Goal: Task Accomplishment & Management: Manage account settings

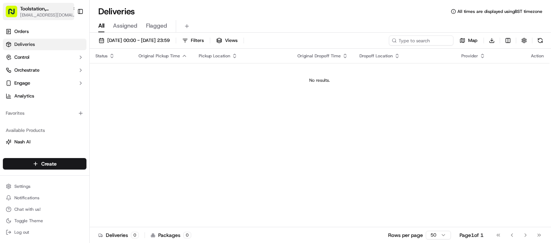
click at [72, 6] on icon "button" at bounding box center [74, 8] width 5 height 5
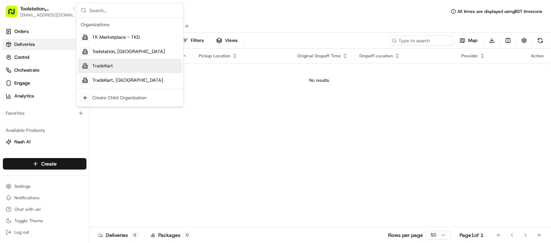
click at [137, 64] on div "TradeKart" at bounding box center [130, 66] width 104 height 14
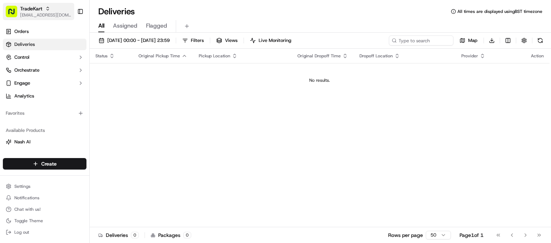
click at [50, 8] on icon "button" at bounding box center [47, 8] width 5 height 5
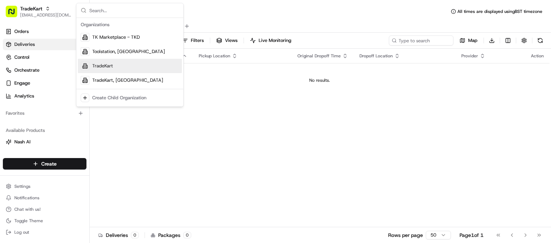
click at [128, 68] on div "TradeKart" at bounding box center [130, 66] width 104 height 14
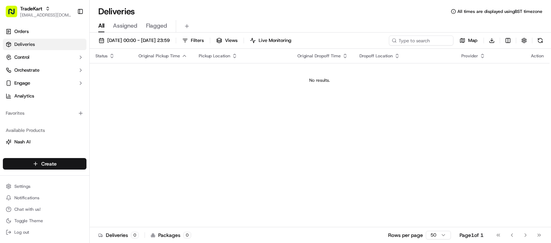
click at [28, 162] on html "TradeKart joshdodd@tradekart.com Toggle Sidebar Orders Deliveries Control Orche…" at bounding box center [275, 121] width 551 height 243
click at [125, 187] on link "Order" at bounding box center [130, 190] width 80 height 13
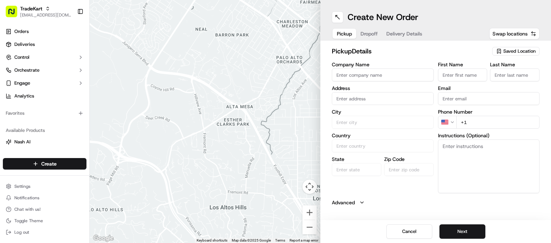
click at [341, 74] on input "Company Name" at bounding box center [383, 75] width 102 height 13
type input "[PERSON_NAME]"
click at [346, 93] on input "mp moran willesden" at bounding box center [383, 98] width 102 height 13
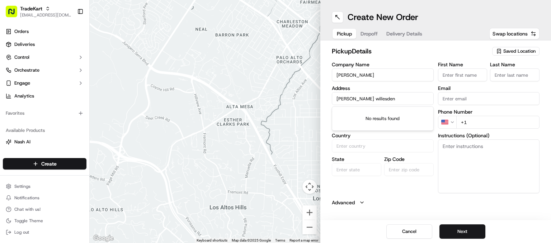
paste input "NW10 2JJ"
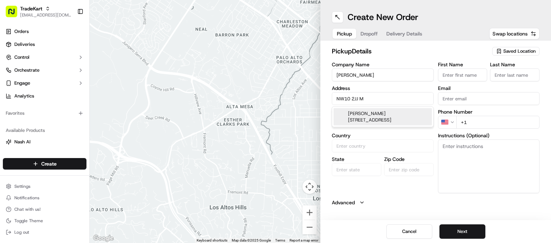
click at [359, 115] on div "Moran House, High Road, London NW10 2JJ, UK" at bounding box center [383, 116] width 98 height 17
type input "[PERSON_NAME][GEOGRAPHIC_DATA], [STREET_ADDRESS]"
type input "[GEOGRAPHIC_DATA]"
type input "United Kingdom"
type input "[GEOGRAPHIC_DATA]"
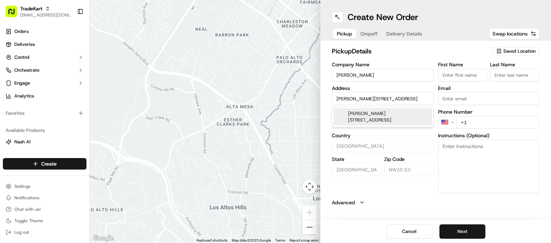
type input "NW10 2JJ"
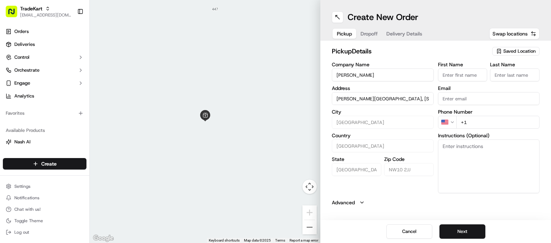
type input "[PERSON_NAME][GEOGRAPHIC_DATA], [STREET_ADDRESS]"
click at [461, 99] on input "Email" at bounding box center [489, 98] width 102 height 13
type input "[EMAIL_ADDRESS][DOMAIN_NAME]"
type input "Josh"
type input "Dodd"
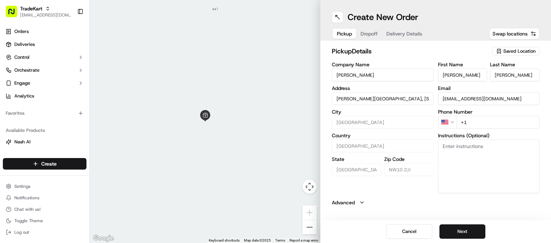
click at [477, 122] on input "+1" at bounding box center [498, 122] width 84 height 13
click at [451, 121] on html "TradeKart joshdodd@tradekart.com Toggle Sidebar Orders Deliveries Control Orche…" at bounding box center [275, 121] width 551 height 243
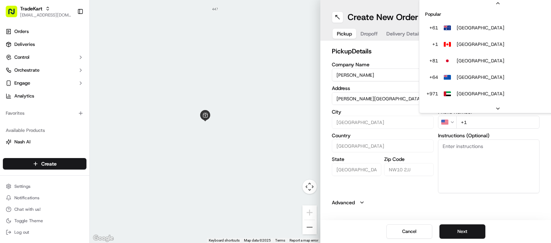
scroll to position [31, 0]
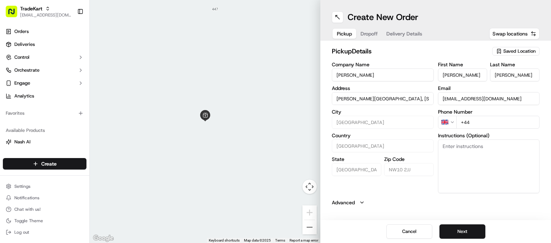
click at [478, 122] on input "+44" at bounding box center [498, 122] width 84 height 13
type input "+44 7464 191940"
click at [454, 230] on button "Next" at bounding box center [463, 232] width 46 height 14
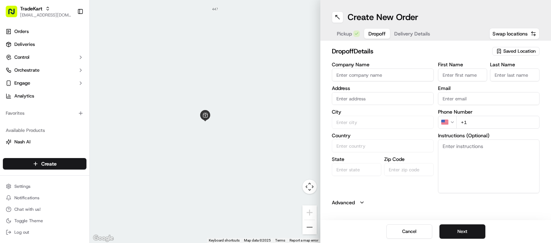
click at [366, 74] on input "Company Name" at bounding box center [383, 75] width 102 height 13
type input "TK"
paste input "EC1M 3JB"
click at [375, 98] on input "EC1M 3JB du" at bounding box center [383, 98] width 102 height 13
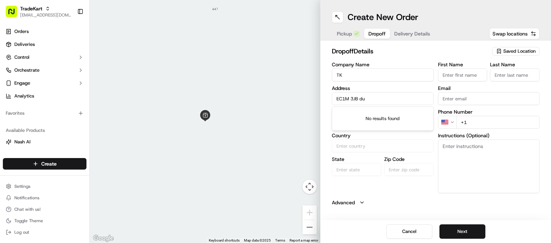
click at [375, 98] on input "EC1M 3JB du" at bounding box center [383, 98] width 102 height 13
paste input "57 Farringdon Rd, London EC1M 3JB"
click at [363, 116] on div "[STREET_ADDRESS]" at bounding box center [383, 113] width 98 height 11
type input "[STREET_ADDRESS]"
type input "London"
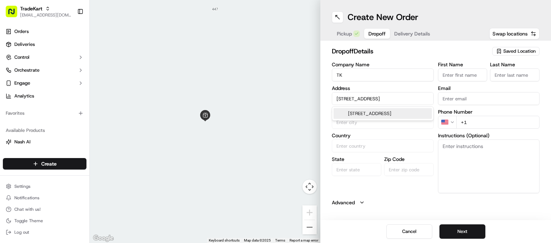
type input "United Kingdom"
type input "England"
type input "EC1M 3JB"
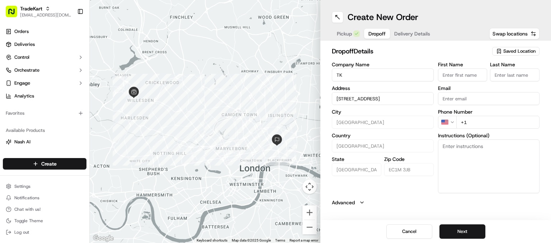
type input "[STREET_ADDRESS]"
click at [446, 94] on input "Email" at bounding box center [489, 98] width 102 height 13
type input "[EMAIL_ADDRESS][DOMAIN_NAME]"
type input "Josh"
type input "Dodd"
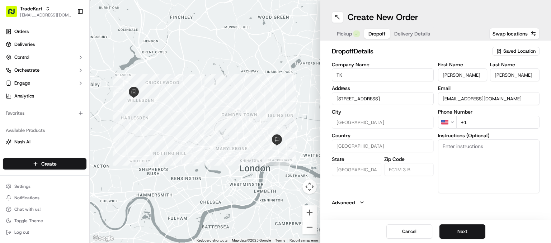
click at [482, 118] on input "+1" at bounding box center [498, 122] width 84 height 13
click at [441, 122] on html "TradeKart joshdodd@tradekart.com Toggle Sidebar Orders Deliveries Control Orche…" at bounding box center [275, 121] width 551 height 243
click at [480, 123] on input "+44" at bounding box center [498, 122] width 84 height 13
type input "[PHONE_NUMBER]"
click at [457, 229] on button "Next" at bounding box center [463, 232] width 46 height 14
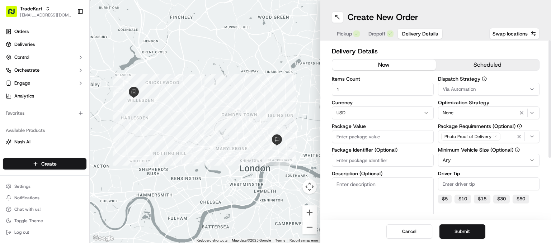
click at [491, 86] on div "Via Automation" at bounding box center [489, 89] width 98 height 6
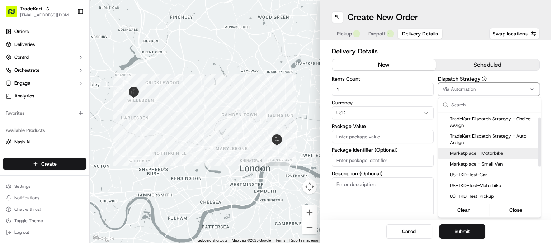
scroll to position [10, 0]
click at [482, 154] on span "Marketplace - Motorbike" at bounding box center [494, 153] width 88 height 6
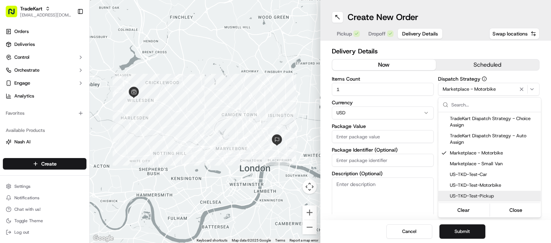
click at [416, 199] on html "TradeKart joshdodd@tradekart.com Toggle Sidebar Orders Deliveries Control Orche…" at bounding box center [275, 121] width 551 height 243
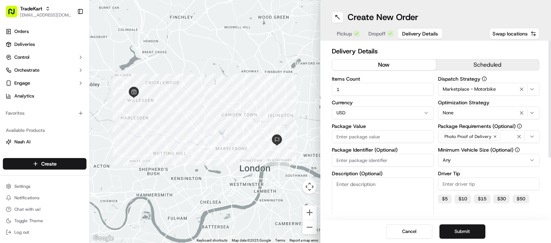
click at [376, 111] on html "TradeKart joshdodd@tradekart.com Toggle Sidebar Orders Deliveries Control Orche…" at bounding box center [275, 121] width 551 height 243
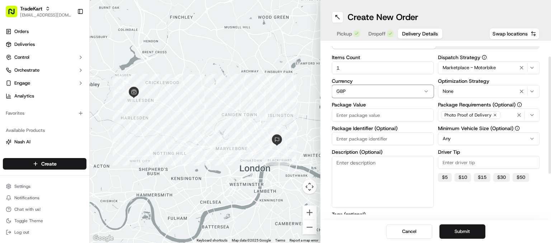
scroll to position [27, 0]
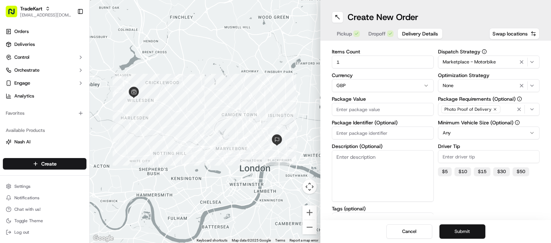
click at [458, 232] on button "Submit" at bounding box center [463, 232] width 46 height 14
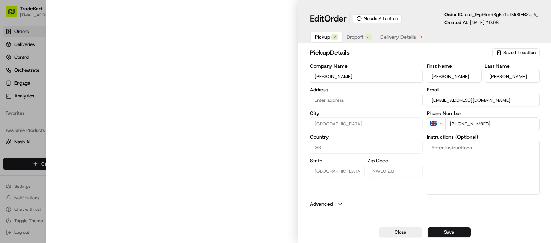
type input "[PERSON_NAME][GEOGRAPHIC_DATA], [STREET_ADDRESS]"
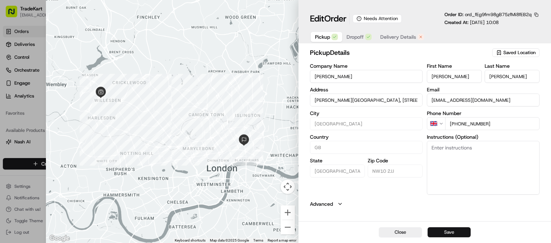
click at [443, 233] on button "Save" at bounding box center [449, 233] width 43 height 10
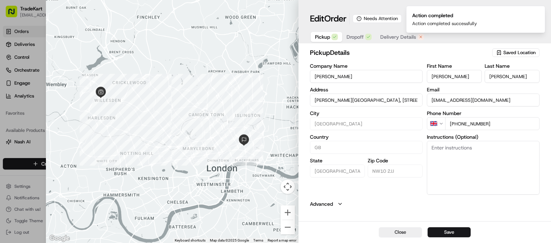
click at [25, 80] on div at bounding box center [275, 121] width 551 height 243
type input "+1"
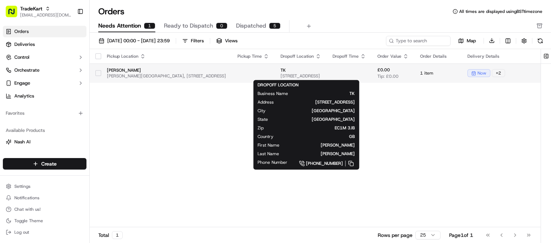
click at [306, 78] on span "[STREET_ADDRESS]" at bounding box center [301, 76] width 41 height 6
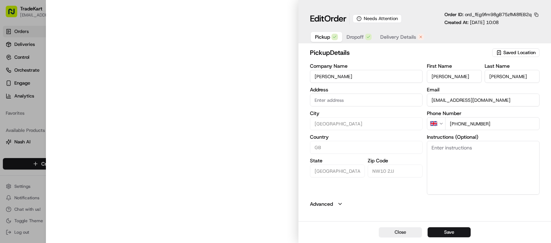
type input "[PERSON_NAME][GEOGRAPHIC_DATA], [STREET_ADDRESS]"
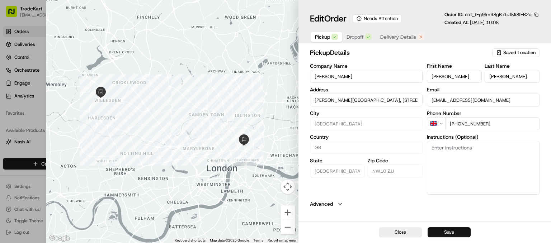
click at [435, 229] on button "Save" at bounding box center [449, 233] width 43 height 10
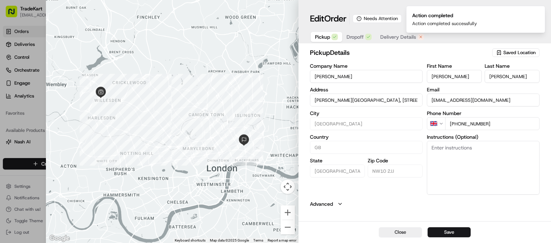
click at [22, 88] on div at bounding box center [275, 121] width 551 height 243
type input "+1"
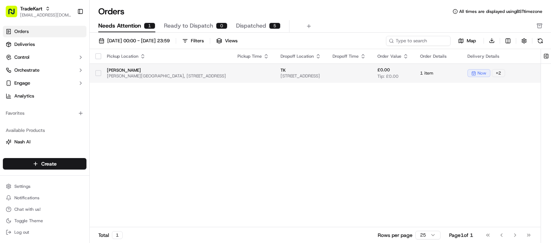
scroll to position [0, 76]
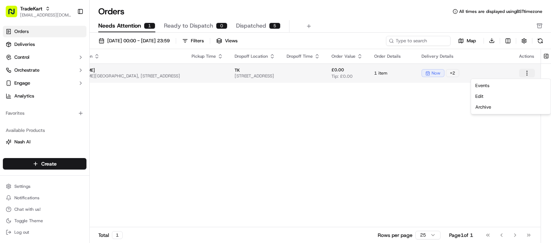
click at [528, 72] on html "TradeKart joshdodd@tradekart.com Toggle Sidebar Orders Deliveries Control Orche…" at bounding box center [275, 121] width 551 height 243
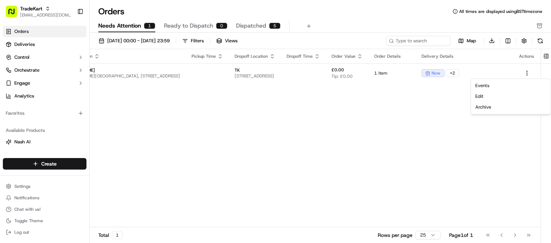
click at [362, 113] on html "TradeKart joshdodd@tradekart.com Toggle Sidebar Orders Deliveries Control Orche…" at bounding box center [275, 121] width 551 height 243
click at [262, 26] on span "Dispatched" at bounding box center [251, 26] width 30 height 9
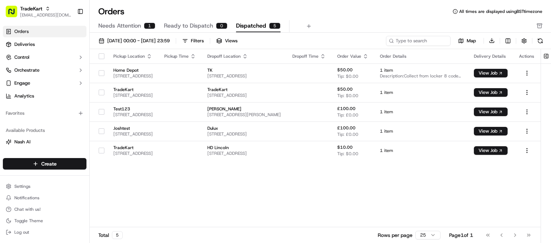
click at [118, 30] on button "Needs Attention 1" at bounding box center [126, 26] width 57 height 12
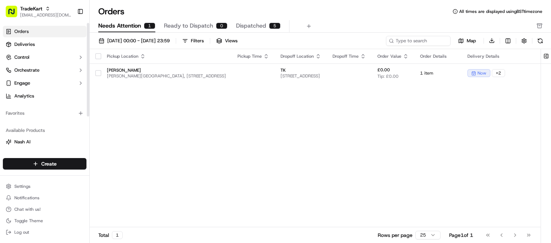
click at [31, 31] on link "Orders" at bounding box center [45, 31] width 84 height 11
click at [414, 42] on input at bounding box center [408, 41] width 86 height 10
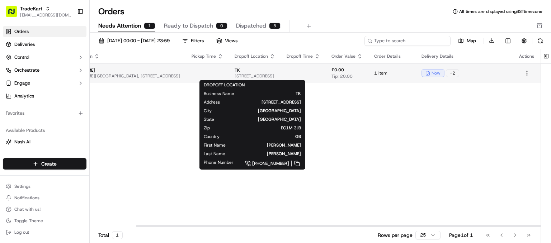
scroll to position [0, 54]
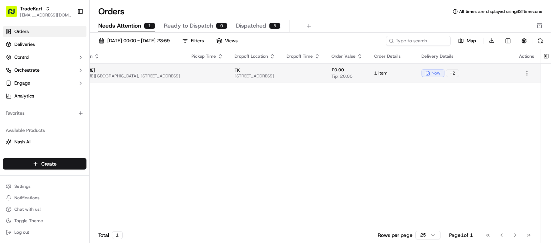
click at [441, 74] on span "now" at bounding box center [436, 73] width 9 height 6
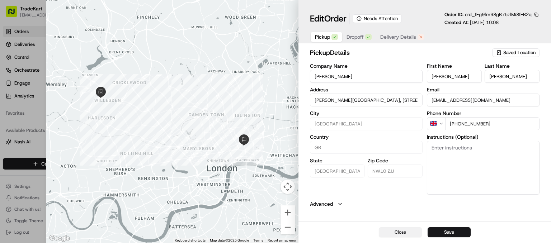
click at [399, 230] on button "Close" at bounding box center [400, 233] width 43 height 10
type input "+1"
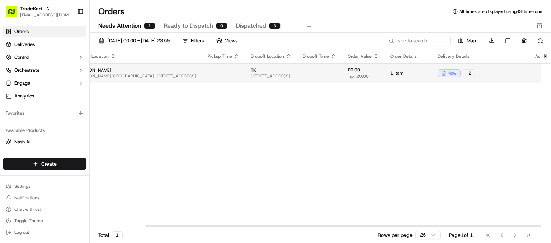
scroll to position [0, 76]
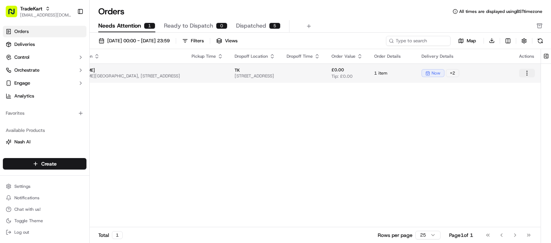
click at [525, 74] on html "TradeKart joshdodd@tradekart.com Toggle Sidebar Orders Deliveries Control Orche…" at bounding box center [275, 121] width 551 height 243
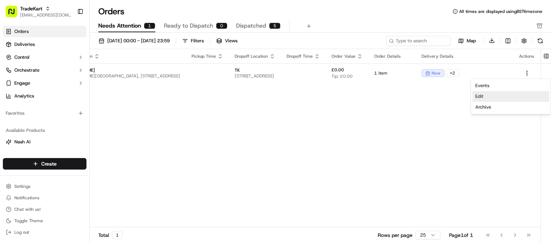
click at [489, 98] on div "Edit" at bounding box center [511, 96] width 77 height 11
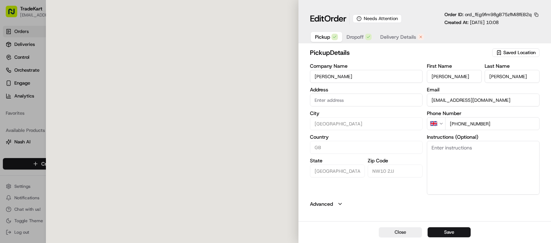
type input "[PERSON_NAME][GEOGRAPHIC_DATA], [STREET_ADDRESS]"
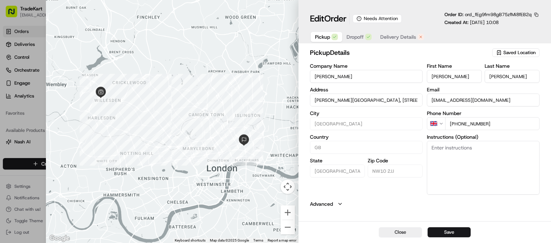
click at [2, 53] on div at bounding box center [275, 121] width 551 height 243
type input "+1"
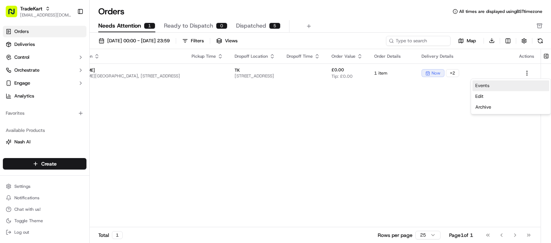
click at [487, 89] on link "Events" at bounding box center [511, 85] width 77 height 11
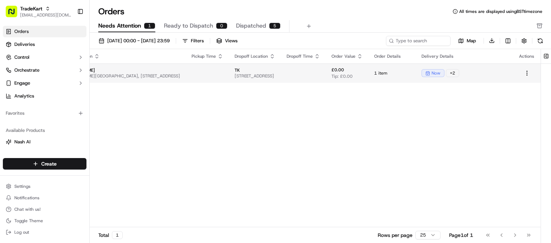
scroll to position [0, 0]
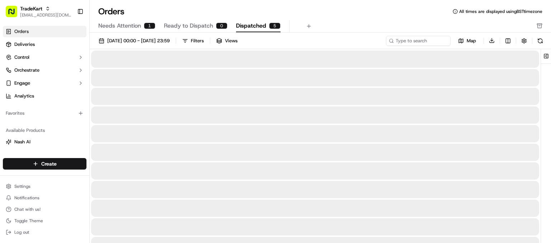
click at [239, 23] on span "Dispatched" at bounding box center [251, 26] width 30 height 9
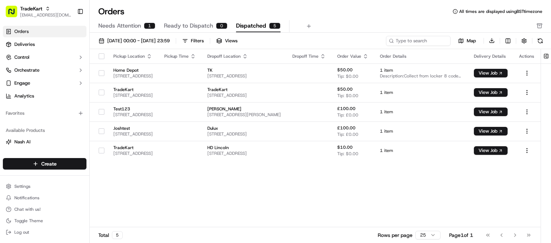
click at [134, 25] on span "Needs Attention" at bounding box center [119, 26] width 43 height 9
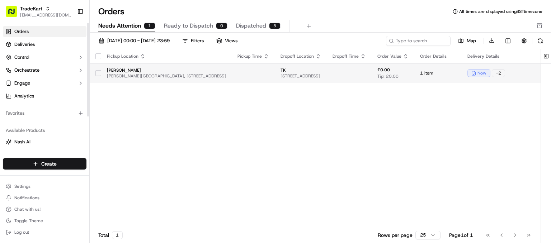
click at [98, 72] on button "button" at bounding box center [98, 73] width 6 height 6
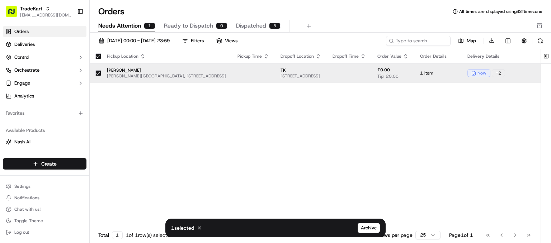
click at [98, 72] on button "button" at bounding box center [98, 73] width 6 height 6
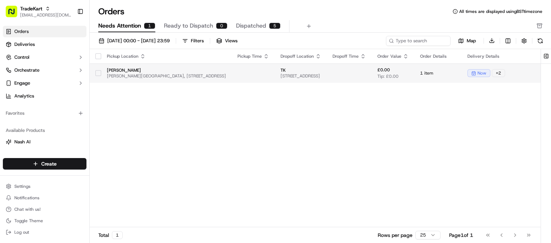
click at [244, 71] on td at bounding box center [253, 73] width 43 height 19
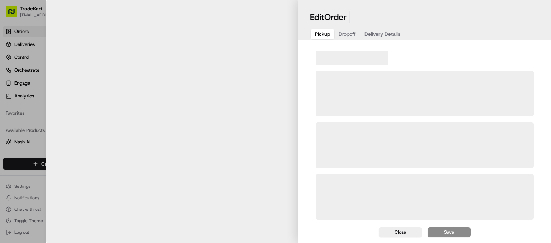
click at [244, 71] on body "TradeKart joshdodd@tradekart.com Toggle Sidebar Orders Deliveries Control Orche…" at bounding box center [275, 121] width 551 height 243
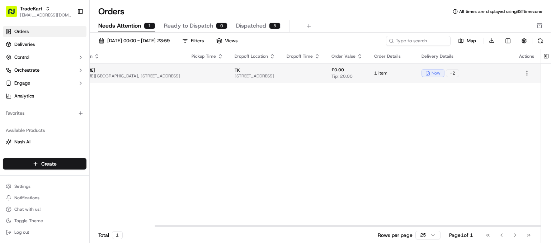
scroll to position [0, 75]
click at [365, 73] on td "£0.00 Tip: £0.00" at bounding box center [347, 73] width 43 height 19
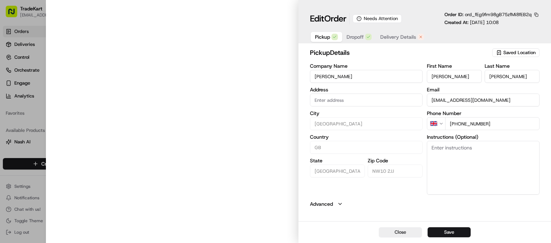
type input "[PERSON_NAME][GEOGRAPHIC_DATA], [STREET_ADDRESS]"
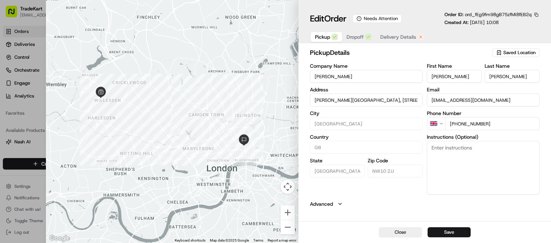
click at [360, 38] on span "Dropoff" at bounding box center [355, 36] width 17 height 7
click at [396, 37] on span "Delivery Details" at bounding box center [398, 36] width 36 height 7
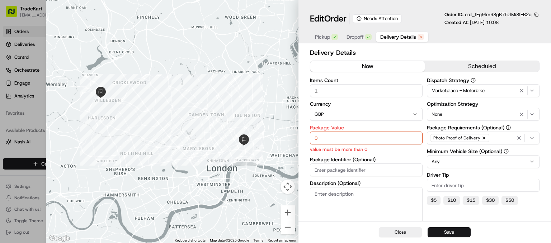
click at [349, 143] on input "0" at bounding box center [366, 138] width 113 height 13
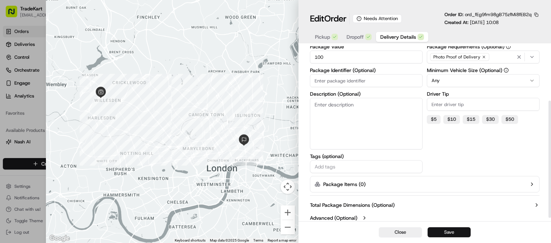
scroll to position [81, 0]
click at [445, 235] on button "Save" at bounding box center [449, 233] width 43 height 10
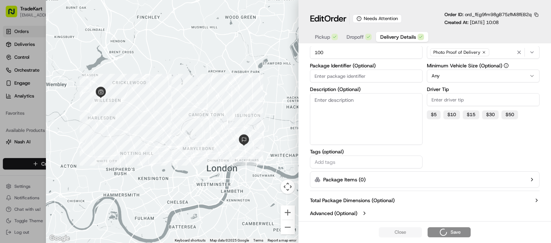
type input "0"
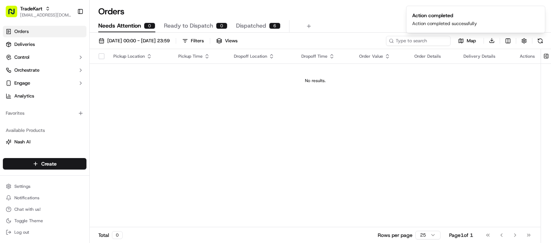
scroll to position [0, 0]
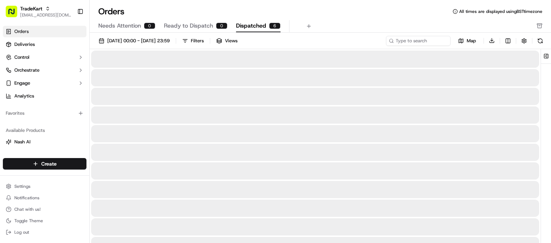
click at [248, 22] on span "Dispatched" at bounding box center [251, 26] width 30 height 9
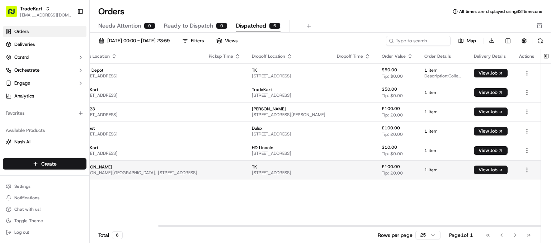
scroll to position [0, 96]
click at [484, 166] on button "View Job" at bounding box center [491, 170] width 34 height 9
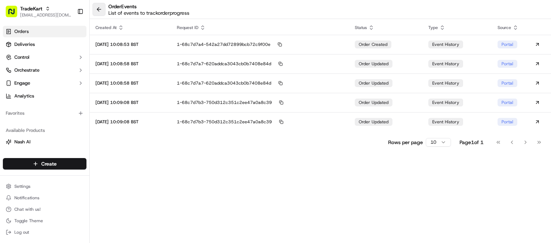
click at [95, 10] on button at bounding box center [99, 9] width 13 height 13
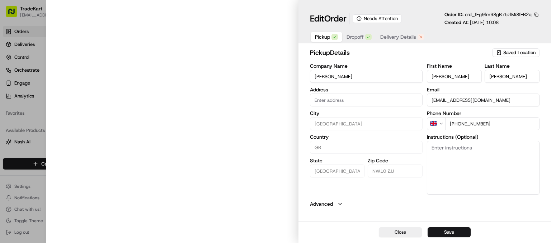
type input "[PERSON_NAME][GEOGRAPHIC_DATA], [STREET_ADDRESS]"
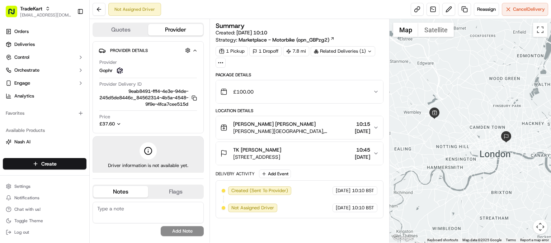
click at [122, 27] on button "Quotes" at bounding box center [120, 29] width 55 height 11
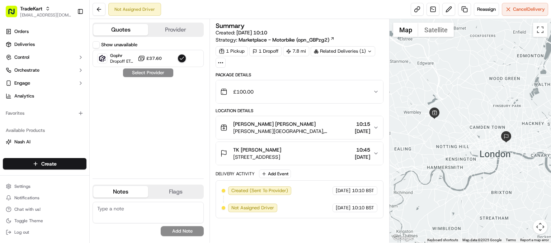
click at [97, 45] on button "Show unavailable" at bounding box center [96, 44] width 7 height 7
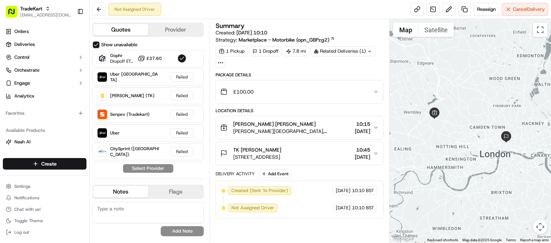
click at [158, 28] on button "Provider" at bounding box center [175, 29] width 55 height 11
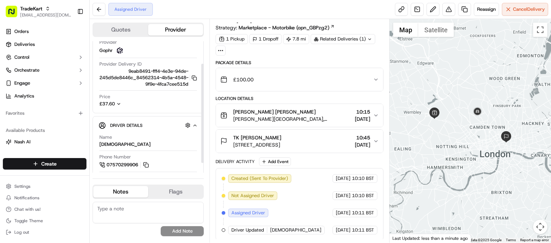
scroll to position [43, 0]
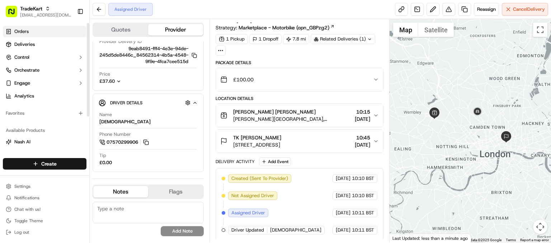
click at [42, 31] on link "Orders" at bounding box center [45, 31] width 84 height 11
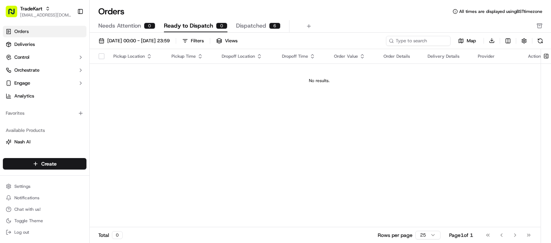
click at [261, 28] on span "Dispatched" at bounding box center [251, 26] width 30 height 9
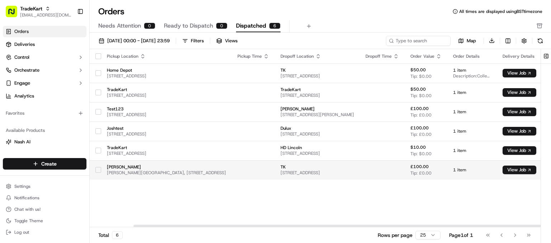
scroll to position [0, 96]
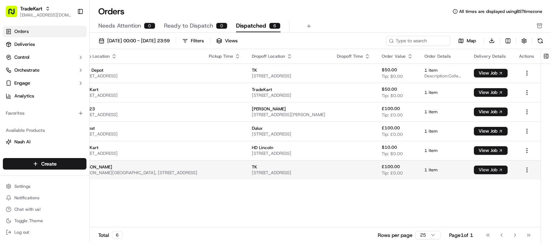
click at [498, 174] on button "View Job" at bounding box center [491, 170] width 34 height 9
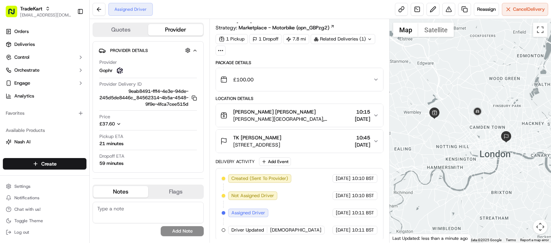
scroll to position [12, 0]
click at [113, 29] on button "Quotes" at bounding box center [120, 29] width 55 height 11
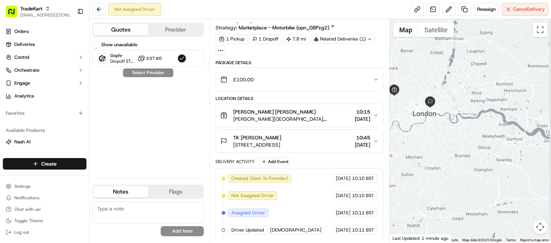
drag, startPoint x: 424, startPoint y: 117, endPoint x: 395, endPoint y: 109, distance: 30.2
click at [395, 109] on div at bounding box center [470, 131] width 161 height 224
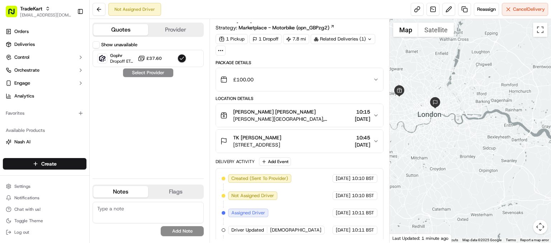
drag, startPoint x: 405, startPoint y: 109, endPoint x: 431, endPoint y: 116, distance: 26.7
click at [431, 116] on div at bounding box center [470, 131] width 161 height 224
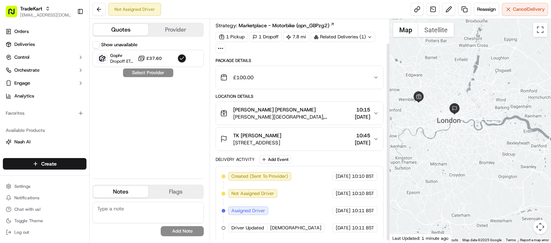
scroll to position [13, 0]
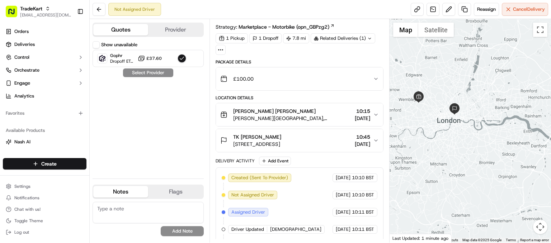
click at [175, 12] on div "Not Assigned Driver Reassign Cancel Delivery" at bounding box center [320, 9] width 461 height 19
click at [100, 12] on button at bounding box center [99, 9] width 13 height 13
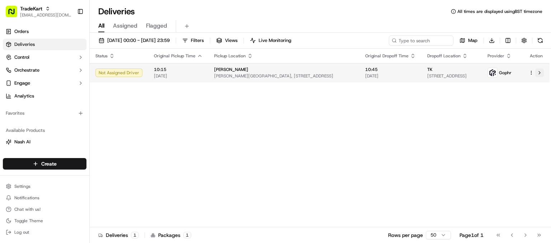
click at [541, 71] on button at bounding box center [539, 73] width 9 height 9
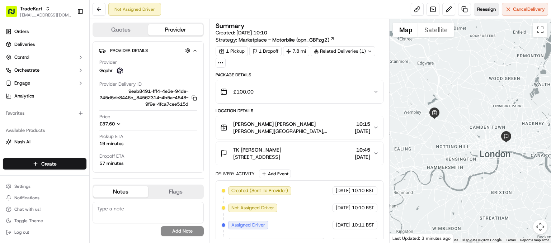
click at [479, 9] on span "Reassign" at bounding box center [486, 9] width 19 height 6
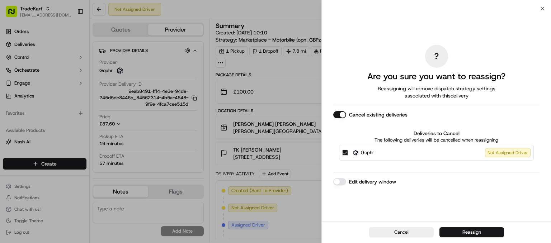
click at [340, 116] on button "Cancel existing deliveries" at bounding box center [339, 114] width 13 height 7
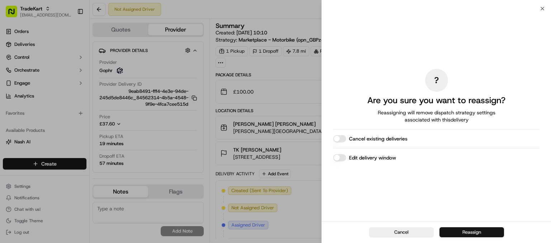
click at [475, 236] on button "Reassign" at bounding box center [472, 233] width 65 height 10
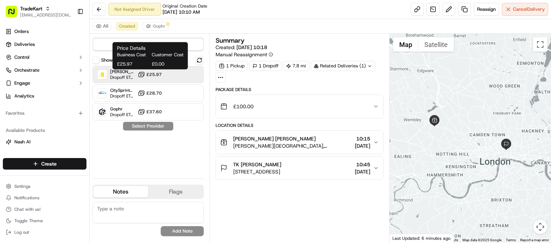
click at [161, 74] on span "£25.97" at bounding box center [153, 75] width 15 height 6
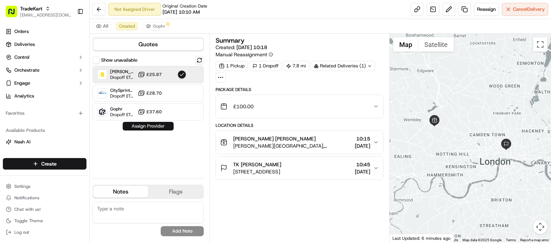
click at [149, 128] on button "Assign Provider" at bounding box center [148, 126] width 51 height 9
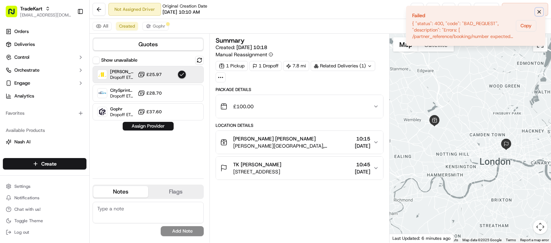
click at [536, 12] on icon "Notifications (F8)" at bounding box center [539, 12] width 6 height 6
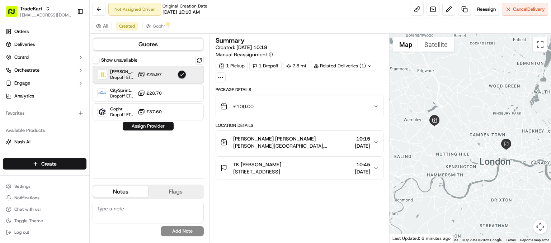
click at [108, 74] on div "Addison Lee (TK) Dropoff ETA -" at bounding box center [116, 74] width 38 height 11
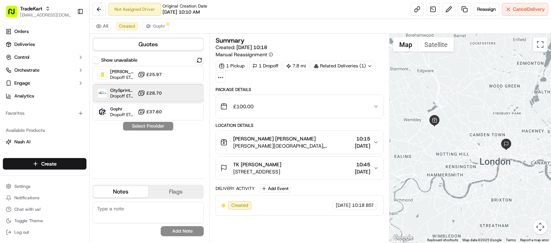
click at [136, 92] on div "CitySprint (UK) Dropoff ETA 6 hours £28.70" at bounding box center [148, 93] width 111 height 17
click at [148, 124] on button "Assign Provider" at bounding box center [148, 126] width 51 height 9
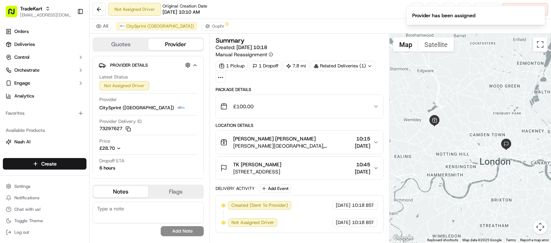
click at [248, 16] on div "Not Assigned Driver Original Creation Date 09/15/2025 10:10 AM Reassign Cancel …" at bounding box center [320, 9] width 461 height 19
click at [202, 24] on div "All CitySprint (UK) Gophr" at bounding box center [320, 26] width 461 height 15
click at [200, 23] on div "All CitySprint (UK) Gophr" at bounding box center [320, 26] width 461 height 15
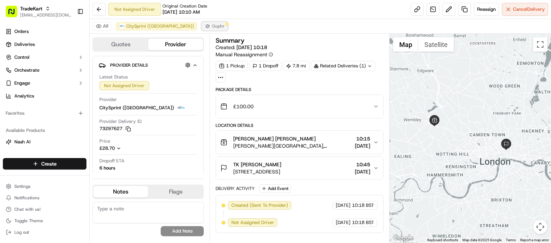
click at [205, 26] on img at bounding box center [208, 26] width 6 height 6
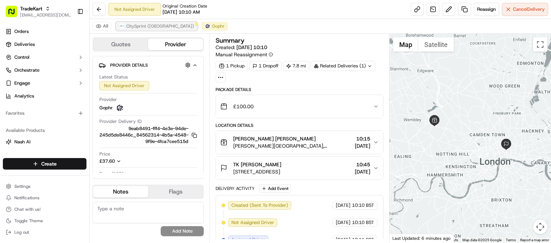
click at [142, 25] on span "CitySprint ([GEOGRAPHIC_DATA])" at bounding box center [160, 26] width 68 height 6
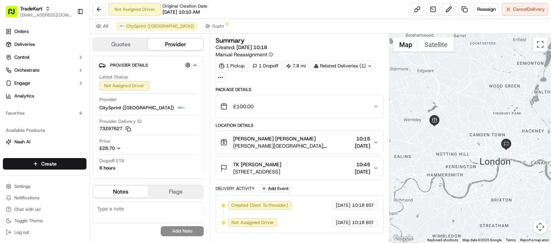
click at [200, 13] on span "[DATE] 10:10 AM" at bounding box center [181, 12] width 37 height 6
click at [225, 13] on div "Not Assigned Driver Original Creation Date 09/15/2025 10:10 AM Reassign Cancel …" at bounding box center [320, 9] width 461 height 19
click at [174, 12] on span "[DATE] 10:10 AM" at bounding box center [172, 12] width 37 height 6
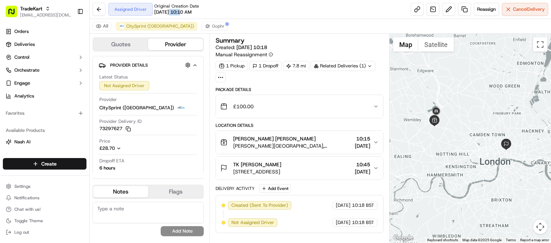
click at [174, 12] on span "[DATE] 10:10 AM" at bounding box center [172, 12] width 37 height 6
click at [227, 9] on div "Assigned Driver Original Creation Date 09/15/2025 10:10 AM Reassign Cancel Deli…" at bounding box center [320, 9] width 461 height 19
click at [212, 27] on span "Gophr" at bounding box center [218, 26] width 13 height 6
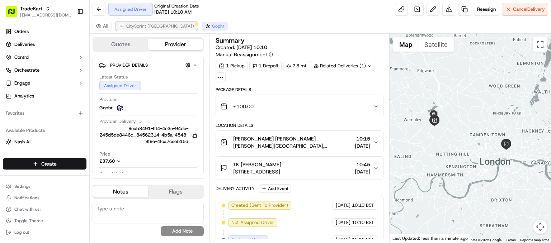
click at [145, 23] on span "CitySprint ([GEOGRAPHIC_DATA])" at bounding box center [160, 26] width 68 height 6
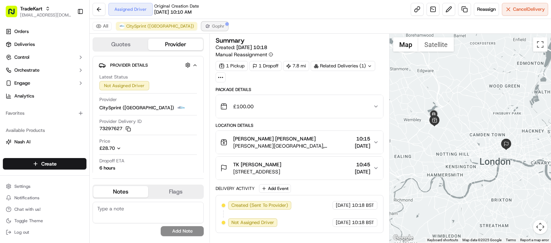
click at [202, 30] on button "Gophr" at bounding box center [215, 26] width 26 height 9
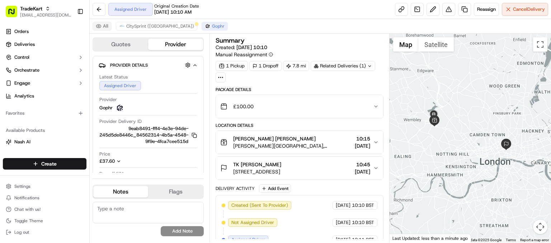
click at [105, 23] on button "All" at bounding box center [102, 26] width 19 height 9
click at [138, 23] on button "CitySprint ([GEOGRAPHIC_DATA])" at bounding box center [156, 26] width 81 height 9
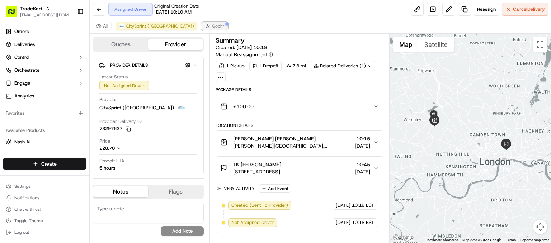
click at [212, 23] on span "Gophr" at bounding box center [218, 26] width 13 height 6
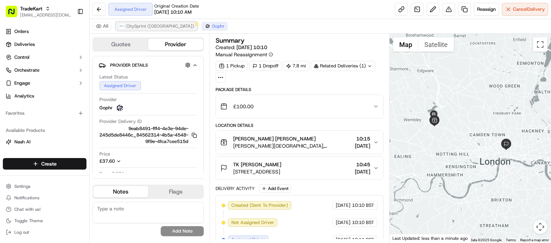
click at [149, 26] on span "CitySprint ([GEOGRAPHIC_DATA])" at bounding box center [160, 26] width 68 height 6
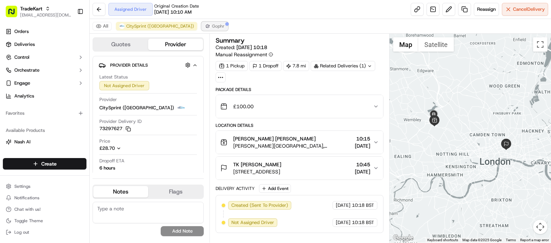
click at [205, 28] on img at bounding box center [208, 26] width 6 height 6
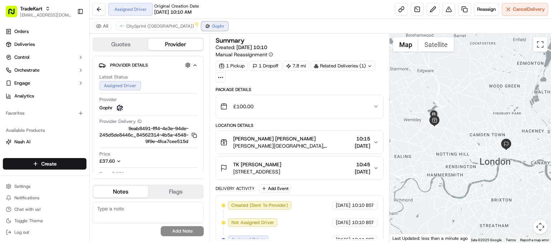
scroll to position [61, 0]
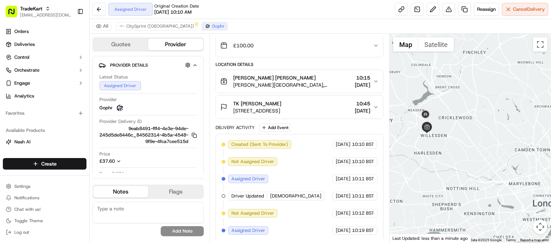
drag, startPoint x: 427, startPoint y: 122, endPoint x: 400, endPoint y: 126, distance: 26.5
click at [400, 126] on div at bounding box center [470, 138] width 161 height 209
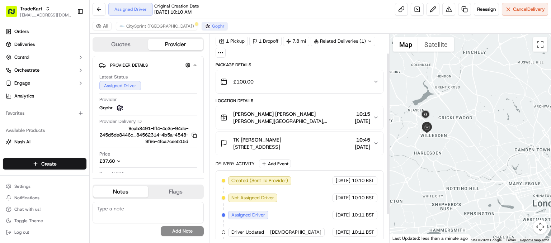
scroll to position [0, 0]
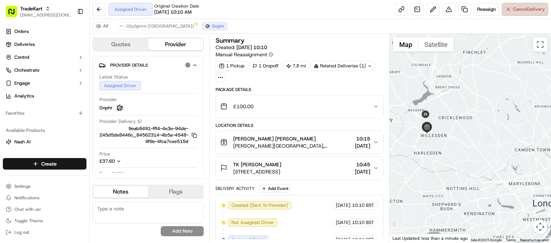
click at [509, 9] on button "Cancel Delivery" at bounding box center [525, 9] width 46 height 13
click at [129, 28] on span "CitySprint ([GEOGRAPHIC_DATA])" at bounding box center [160, 26] width 68 height 6
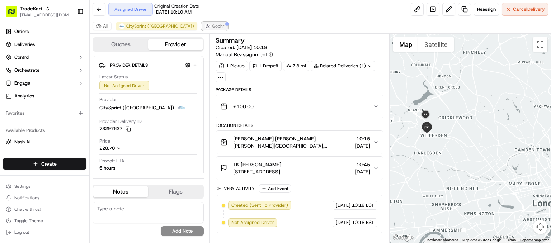
click at [212, 24] on span "Gophr" at bounding box center [218, 26] width 13 height 6
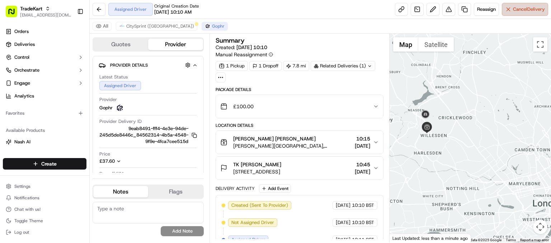
click at [522, 5] on button "Cancel Delivery" at bounding box center [525, 9] width 46 height 13
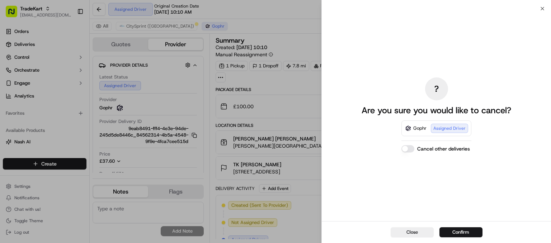
click at [410, 151] on button "Cancel other deliveries" at bounding box center [408, 148] width 13 height 7
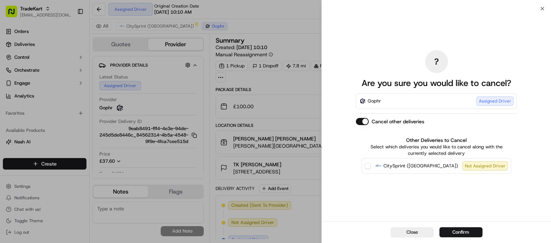
click at [370, 167] on button "CitySprint (UK) Not Assigned Driver" at bounding box center [368, 166] width 6 height 6
click at [446, 234] on button "Confirm" at bounding box center [461, 233] width 43 height 10
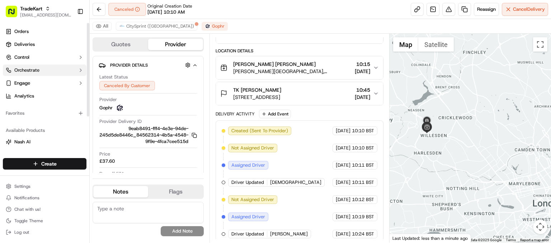
click at [34, 66] on button "Orchestrate" at bounding box center [45, 70] width 84 height 11
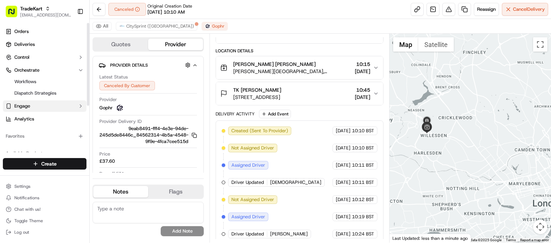
click at [39, 108] on button "Engage" at bounding box center [45, 105] width 84 height 11
click at [45, 117] on span "Tracking Customization" at bounding box center [39, 117] width 50 height 6
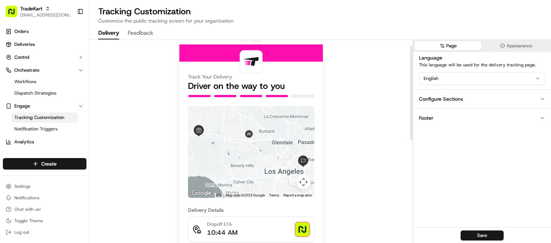
scroll to position [12, 0]
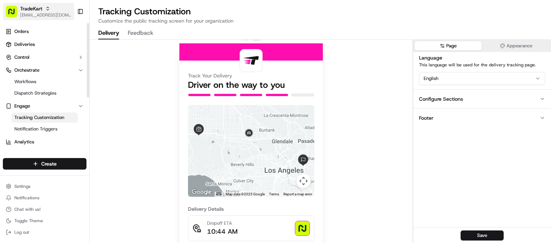
click at [36, 10] on span "TradeKart" at bounding box center [31, 8] width 22 height 7
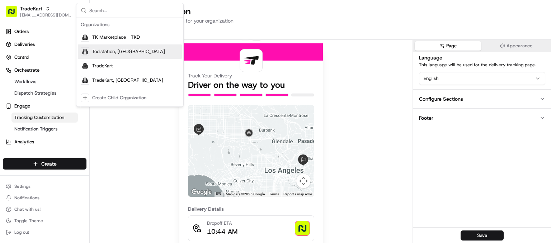
click at [133, 49] on div "Toolstation, UK" at bounding box center [130, 51] width 104 height 14
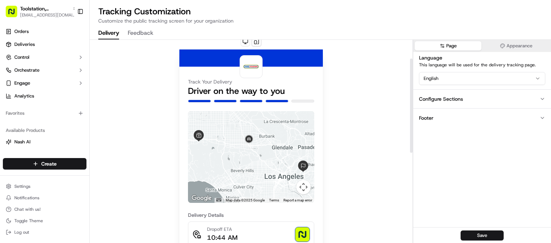
scroll to position [0, 0]
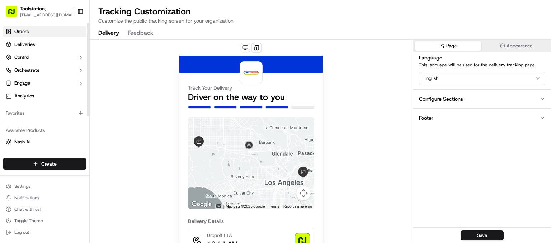
click at [19, 30] on span "Orders" at bounding box center [21, 31] width 14 height 6
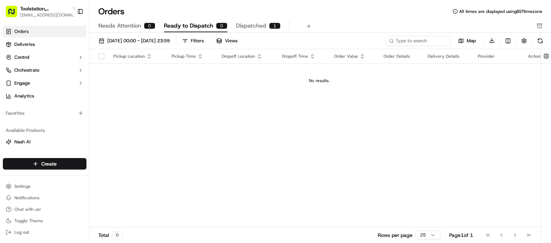
click at [262, 28] on span "Dispatched" at bounding box center [251, 26] width 30 height 9
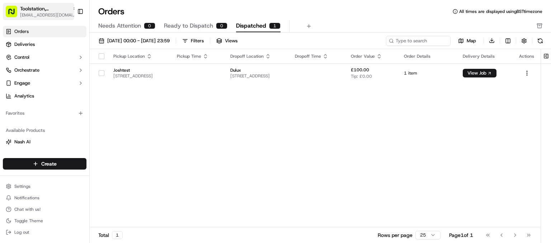
click at [46, 13] on span "[EMAIL_ADDRESS][DOMAIN_NAME]" at bounding box center [48, 15] width 57 height 6
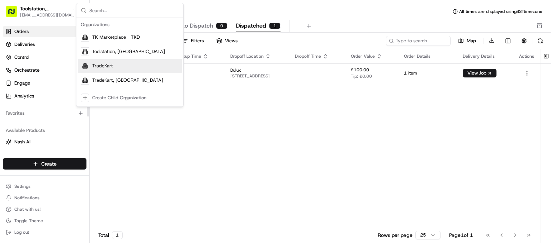
click at [131, 64] on div "TradeKart" at bounding box center [130, 66] width 104 height 14
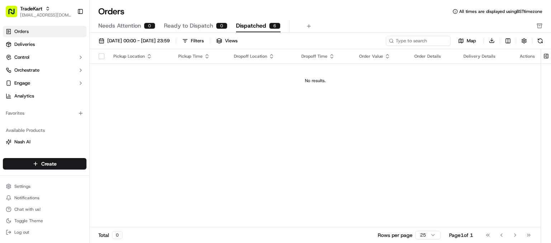
click at [198, 26] on span "Ready to Dispatch" at bounding box center [188, 26] width 49 height 9
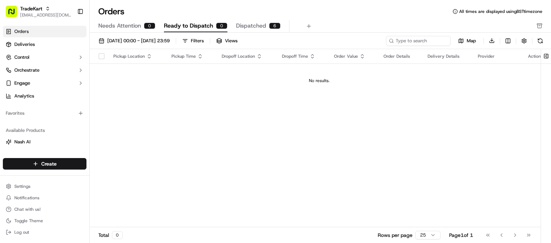
click at [256, 24] on span "Dispatched" at bounding box center [251, 26] width 30 height 9
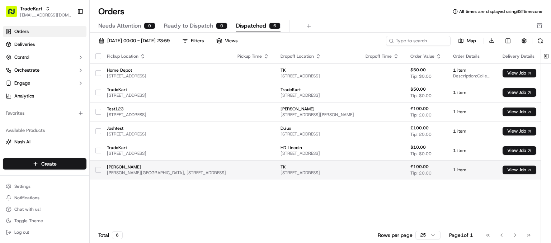
click at [275, 174] on td "TK 57 Farringdon Rd, London EC1M 3JB, UK" at bounding box center [317, 169] width 85 height 19
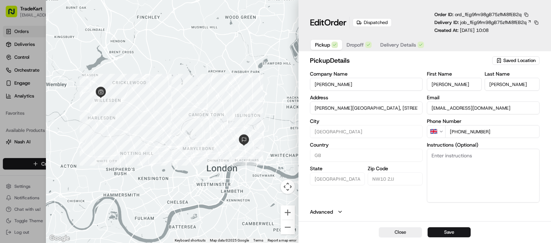
click at [391, 47] on span "Delivery Details" at bounding box center [398, 44] width 36 height 7
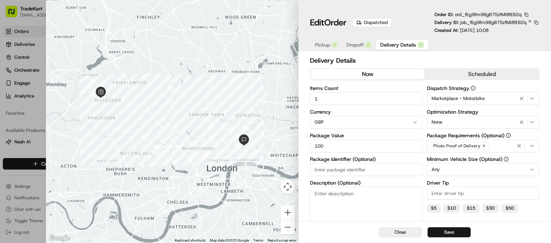
click at [452, 78] on button "scheduled" at bounding box center [482, 74] width 114 height 11
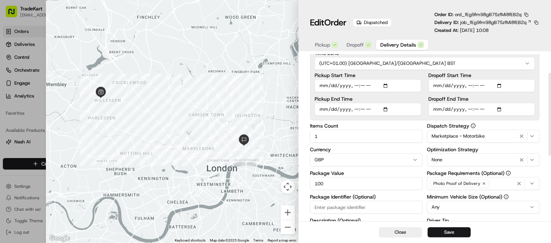
scroll to position [37, 0]
drag, startPoint x: 239, startPoint y: 62, endPoint x: 178, endPoint y: 34, distance: 67.6
click at [239, 62] on div at bounding box center [172, 121] width 253 height 243
click at [25, 40] on div at bounding box center [275, 121] width 551 height 243
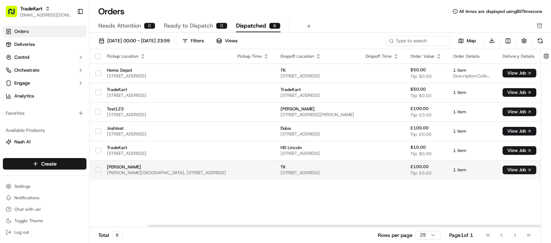
scroll to position [0, 96]
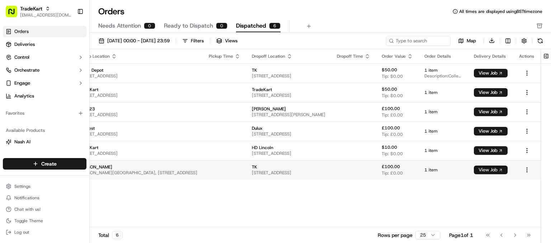
click at [491, 167] on button "View Job" at bounding box center [491, 170] width 34 height 9
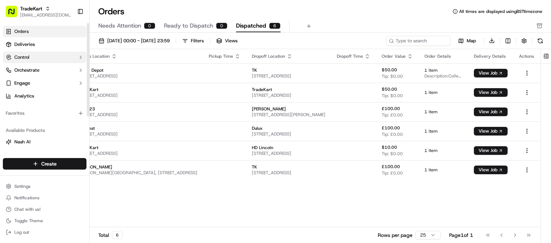
click at [40, 58] on button "Control" at bounding box center [45, 57] width 84 height 11
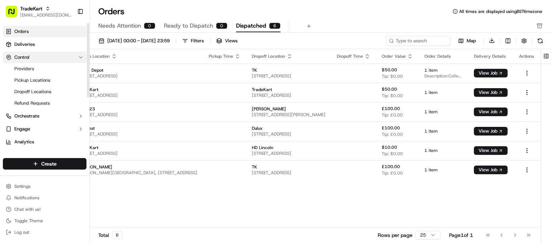
click at [33, 58] on button "Control" at bounding box center [45, 57] width 84 height 11
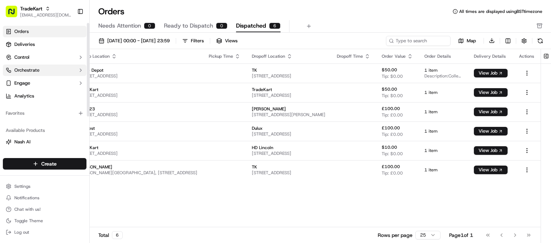
click at [29, 69] on span "Orchestrate" at bounding box center [26, 70] width 25 height 6
click at [34, 69] on span "Orchestrate" at bounding box center [26, 70] width 25 height 6
click at [36, 83] on button "Engage" at bounding box center [45, 83] width 84 height 11
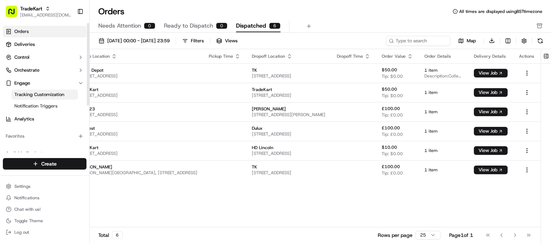
click at [42, 94] on span "Tracking Customization" at bounding box center [39, 95] width 50 height 6
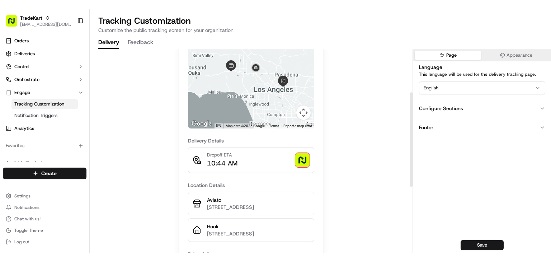
scroll to position [85, 0]
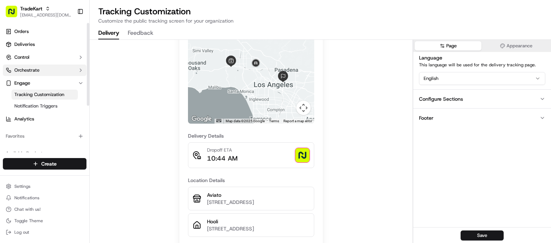
click at [41, 73] on button "Orchestrate" at bounding box center [45, 70] width 84 height 11
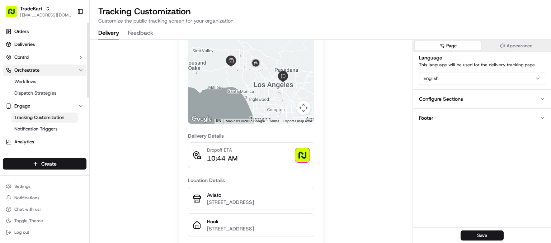
click at [37, 72] on span "Orchestrate" at bounding box center [26, 70] width 25 height 6
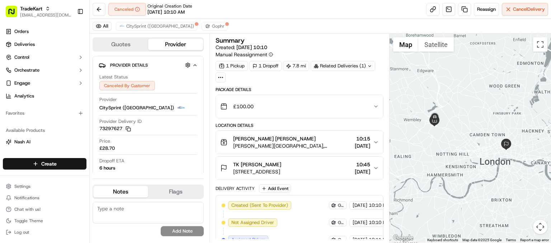
click at [375, 140] on icon "button" at bounding box center [376, 143] width 6 height 6
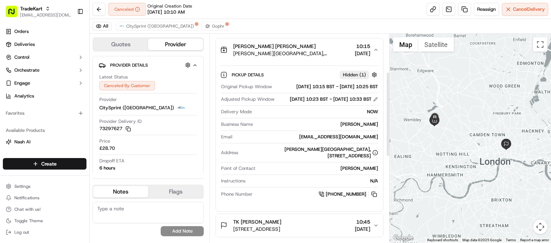
scroll to position [93, 0]
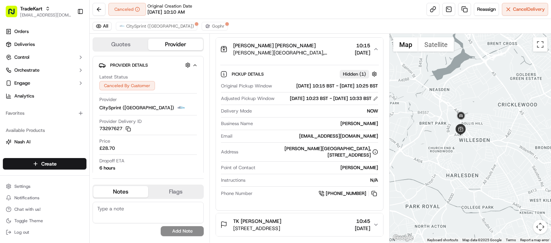
drag, startPoint x: 452, startPoint y: 122, endPoint x: 423, endPoint y: 105, distance: 33.7
click at [423, 105] on div at bounding box center [470, 138] width 161 height 209
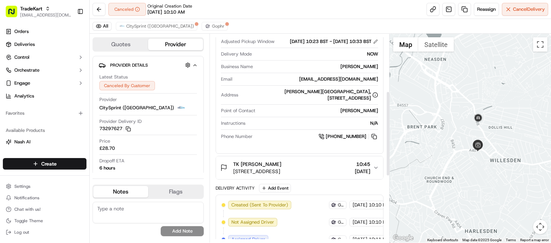
scroll to position [151, 0]
click at [362, 175] on span "[DATE]" at bounding box center [362, 171] width 15 height 7
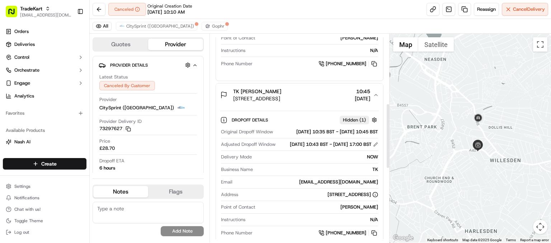
scroll to position [222, 0]
click at [321, 149] on div "[DATE] 10:43 BST - [DATE] 17:00 BST" at bounding box center [334, 145] width 88 height 6
click at [324, 149] on div "[DATE] 10:43 BST - [DATE] 17:00 BST" at bounding box center [334, 145] width 88 height 6
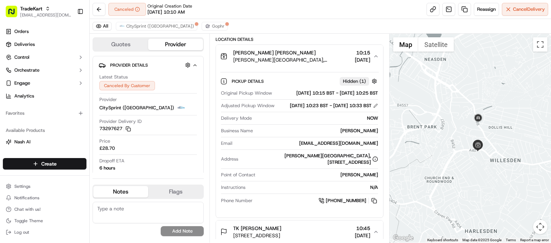
scroll to position [85, 0]
